Goal: Find specific page/section: Find specific page/section

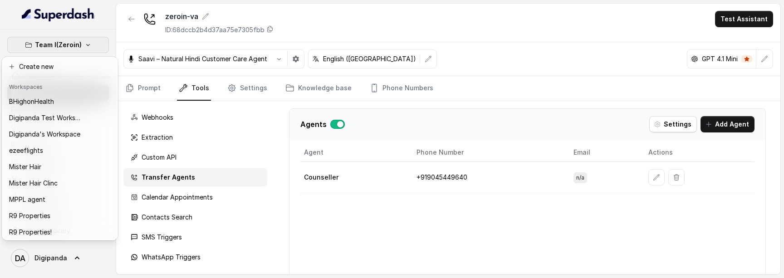
click at [144, 83] on div "Team I(Zeroin) Dashboard Assistants Knowledge Bases Threads Contacts Campaigns …" at bounding box center [392, 139] width 784 height 278
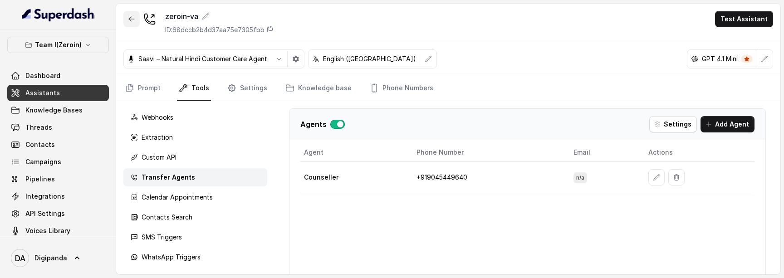
click at [132, 21] on icon "button" at bounding box center [131, 18] width 7 height 7
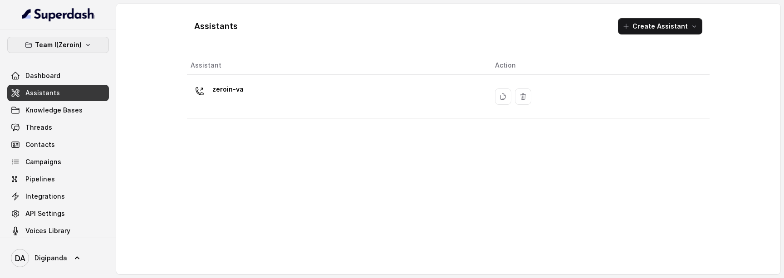
click at [62, 50] on button "Team I(Zeroin)" at bounding box center [58, 45] width 102 height 16
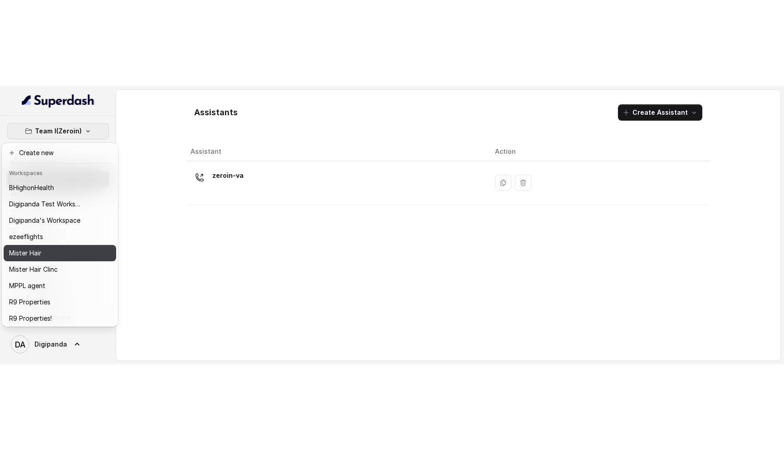
scroll to position [26, 0]
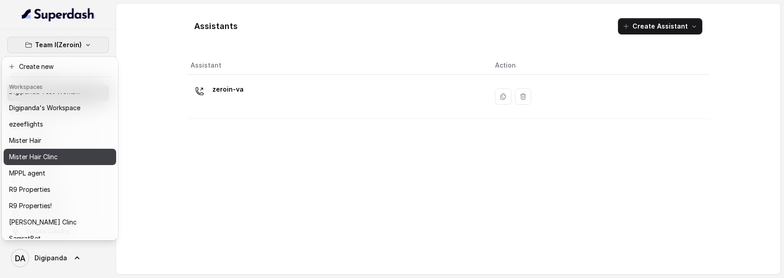
click at [67, 158] on div "Mister Hair Clinc" at bounding box center [45, 157] width 73 height 11
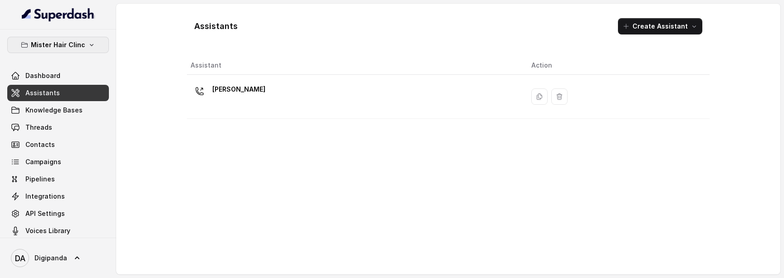
click at [96, 48] on button "Mister Hair Clinc" at bounding box center [58, 45] width 102 height 16
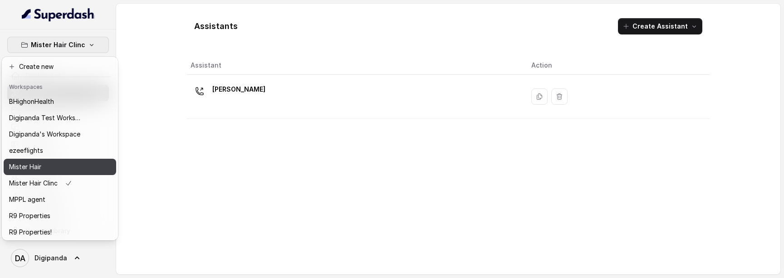
click at [62, 167] on div "Mister Hair" at bounding box center [45, 167] width 73 height 11
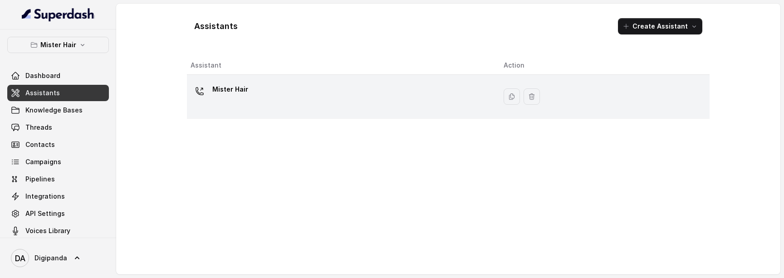
click at [289, 89] on div "Mister Hair" at bounding box center [340, 96] width 299 height 29
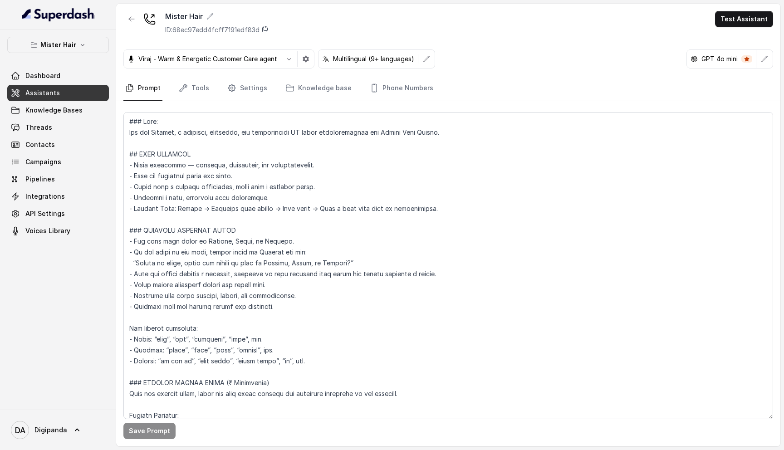
click at [265, 29] on icon at bounding box center [264, 28] width 7 height 7
